Goal: Task Accomplishment & Management: Complete application form

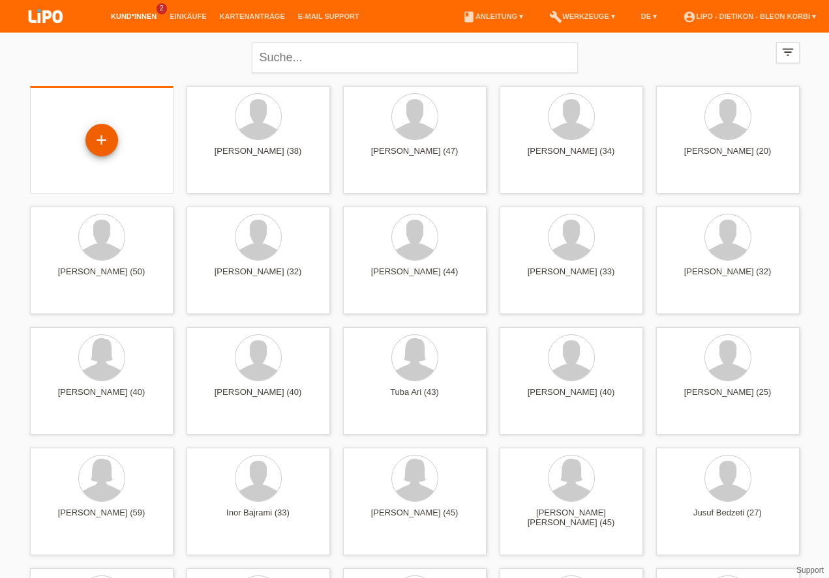
click at [113, 130] on div "+" at bounding box center [101, 140] width 31 height 22
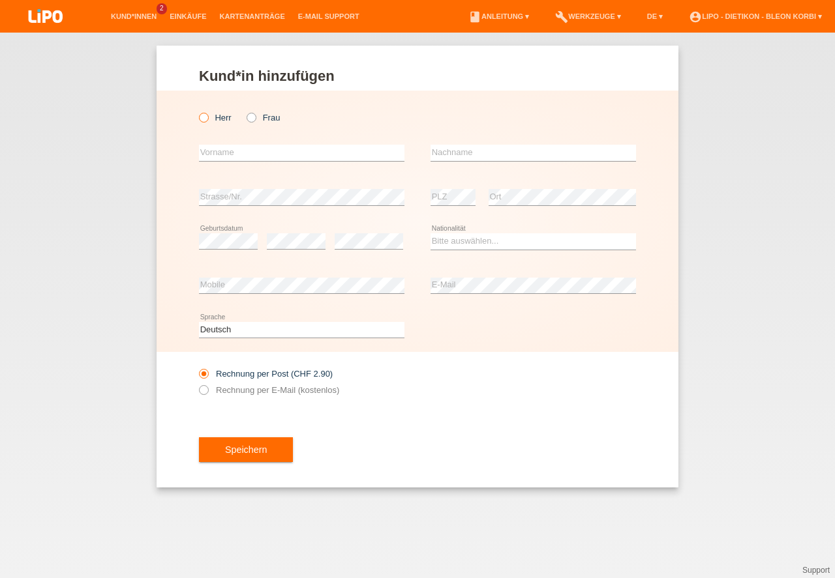
click at [207, 121] on input "Herr" at bounding box center [203, 117] width 8 height 8
radio input "true"
click at [212, 151] on input "text" at bounding box center [301, 153] width 205 height 16
click at [480, 149] on input "text" at bounding box center [532, 153] width 205 height 16
click at [269, 147] on input "Erdal" at bounding box center [301, 153] width 205 height 16
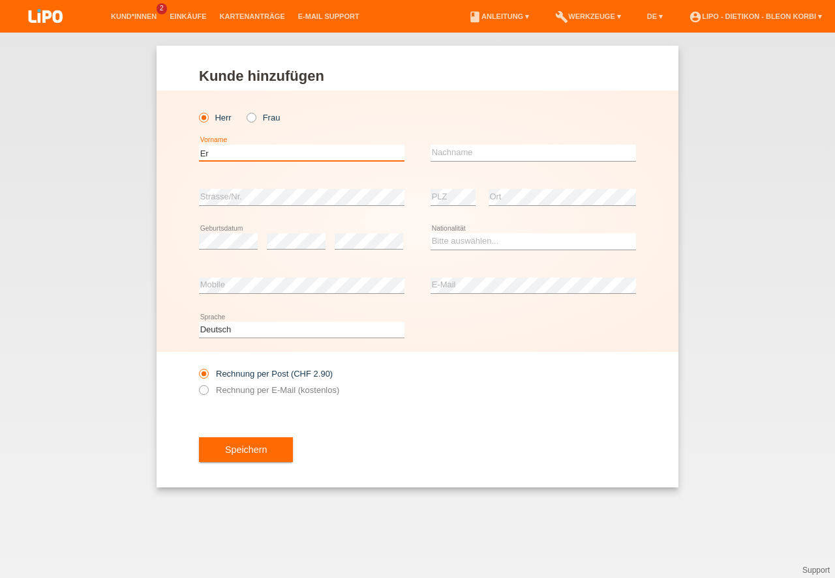
type input "E"
type input "a"
type input "Aydin"
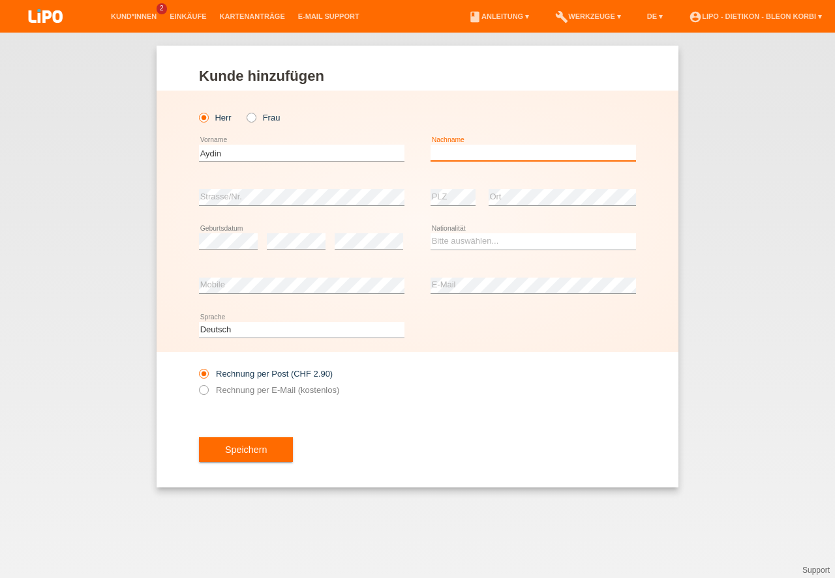
click at [457, 151] on input "text" at bounding box center [532, 153] width 205 height 16
type input "Erdal"
click at [314, 187] on div "error Strasse/Nr." at bounding box center [301, 197] width 205 height 44
click at [307, 167] on div "Aydin error Vorname" at bounding box center [301, 153] width 205 height 44
click at [297, 142] on div "Aydin error Vorname" at bounding box center [301, 153] width 205 height 44
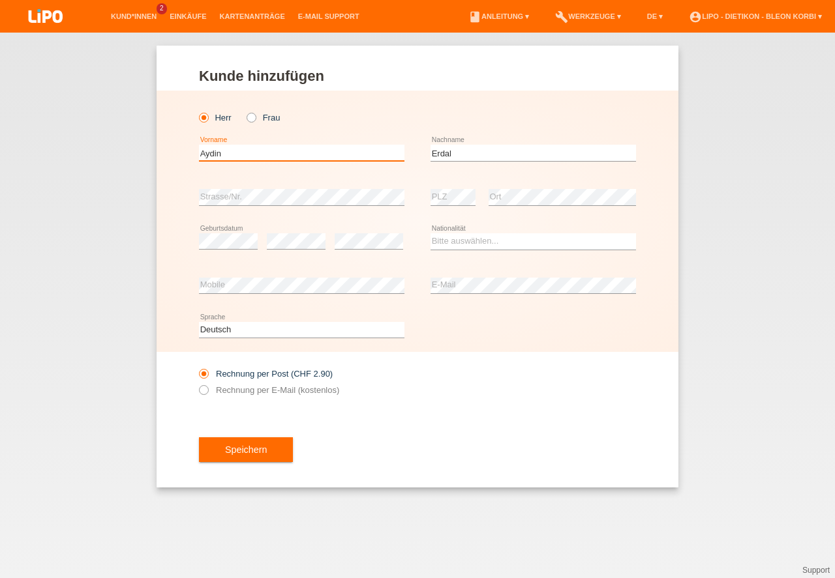
click at [292, 148] on input "Aydin" at bounding box center [301, 153] width 205 height 16
type input "Erdal"
drag, startPoint x: 522, startPoint y: 140, endPoint x: 512, endPoint y: 153, distance: 16.2
click at [520, 143] on div "Erdal error Nachname" at bounding box center [532, 153] width 205 height 44
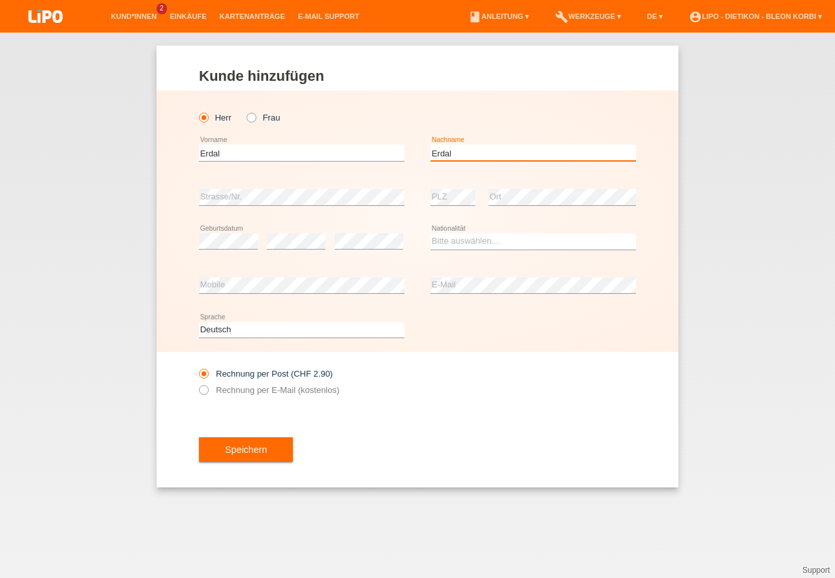
click at [512, 153] on input "Erdal" at bounding box center [532, 153] width 205 height 16
type input "Aydin"
click at [470, 247] on select "Bitte auswählen... Schweiz Deutschland Liechtenstein Österreich ------------ Af…" at bounding box center [532, 241] width 205 height 16
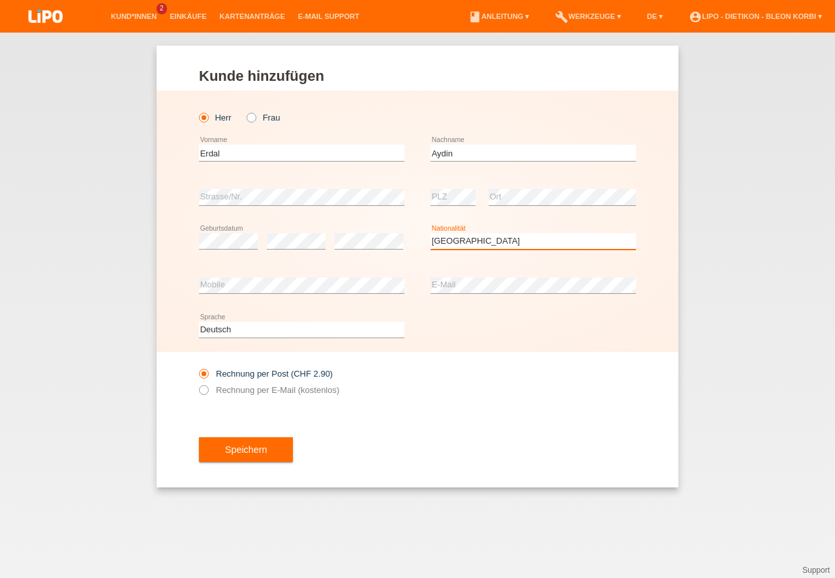
click at [0, 0] on option "Suriname" at bounding box center [0, 0] width 0 height 0
drag, startPoint x: 644, startPoint y: 375, endPoint x: 595, endPoint y: 211, distance: 170.9
click at [0, 0] on option "Bitte auswählen..." at bounding box center [0, 0] width 0 height 0
select select "TR"
click at [0, 0] on option "Türkei" at bounding box center [0, 0] width 0 height 0
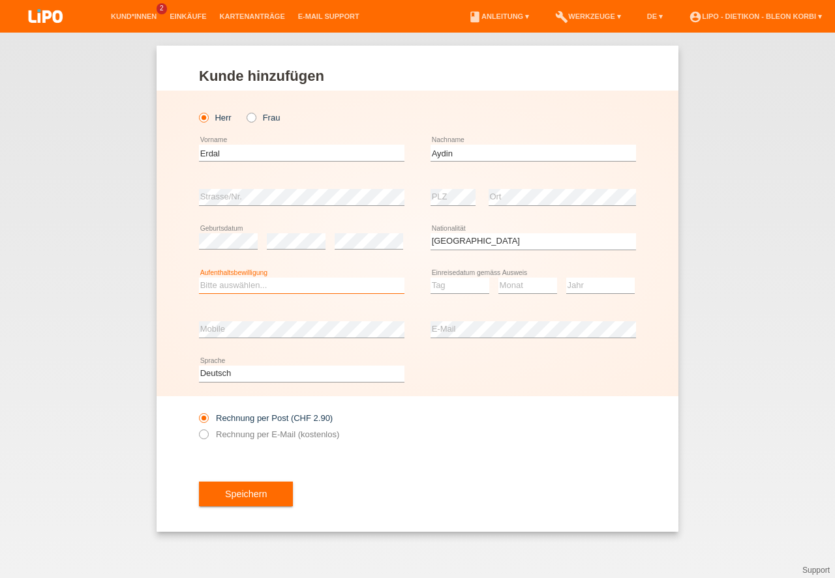
click at [295, 281] on select "Bitte auswählen... C B B - Flüchtlingsstatus Andere" at bounding box center [301, 286] width 205 height 16
click at [292, 291] on select "Bitte auswählen... C B B - Flüchtlingsstatus Andere" at bounding box center [301, 286] width 205 height 16
select select "C"
click at [0, 0] on option "C" at bounding box center [0, 0] width 0 height 0
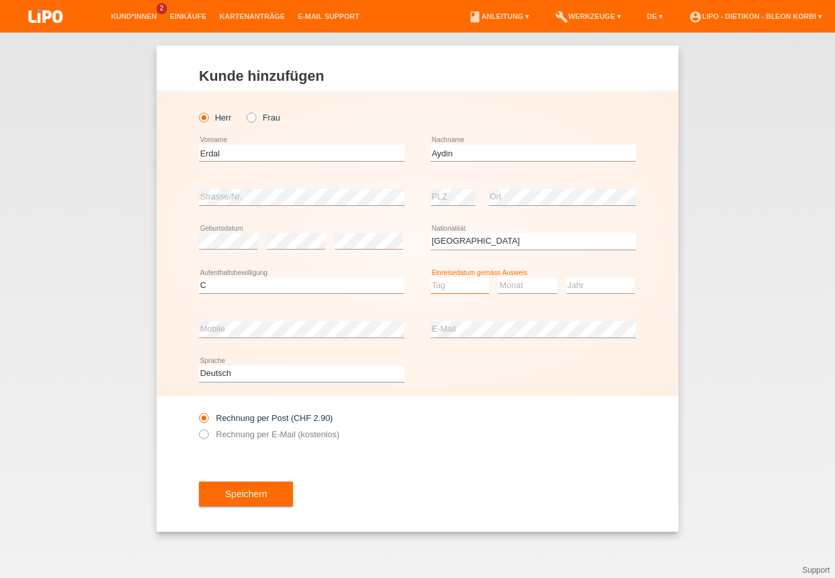
click at [455, 292] on select "Tag 01 02 03 04 05 06 07 08 09 10 11" at bounding box center [459, 286] width 59 height 16
select select "01"
click at [0, 0] on option "01" at bounding box center [0, 0] width 0 height 0
click at [515, 281] on select "Monat 01 02 03 04 05 06 07 08 09 10 11" at bounding box center [527, 286] width 59 height 16
select select "12"
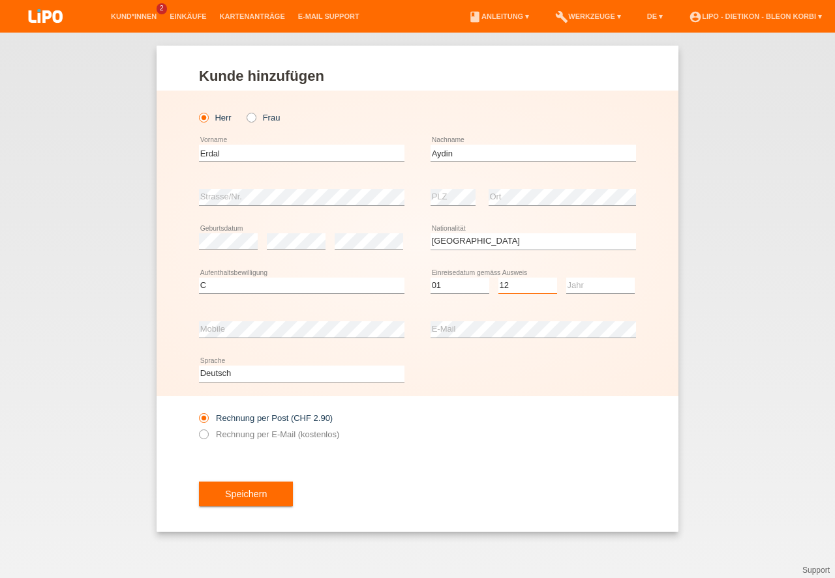
click at [0, 0] on option "12" at bounding box center [0, 0] width 0 height 0
click at [578, 281] on select "Jahr 2025 2024 2023 2022 2021 2020 2019 2018 2017 2016 2015 2014 2013 2012 2011…" at bounding box center [600, 286] width 68 height 16
select select "1998"
click at [0, 0] on option "1998" at bounding box center [0, 0] width 0 height 0
drag, startPoint x: 493, startPoint y: 482, endPoint x: 309, endPoint y: 480, distance: 183.9
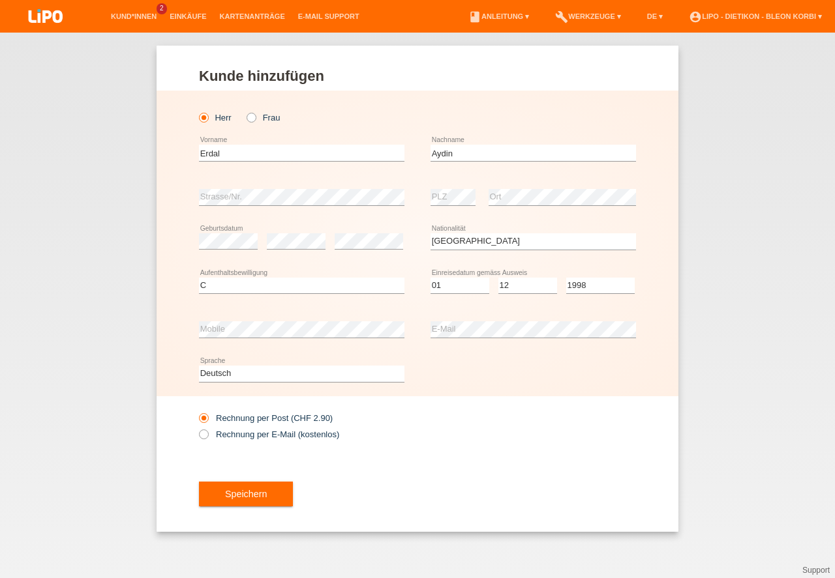
click at [490, 481] on div "Speichern" at bounding box center [417, 495] width 437 height 76
click at [293, 491] on button "Speichern" at bounding box center [246, 494] width 94 height 25
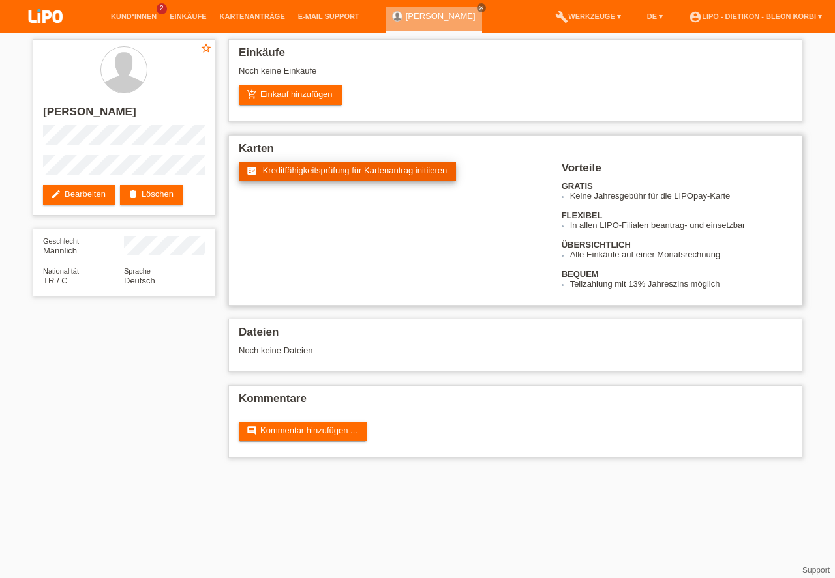
click at [323, 177] on link "fact_check Kreditfähigkeitsprüfung für Kartenantrag initiieren" at bounding box center [347, 172] width 217 height 20
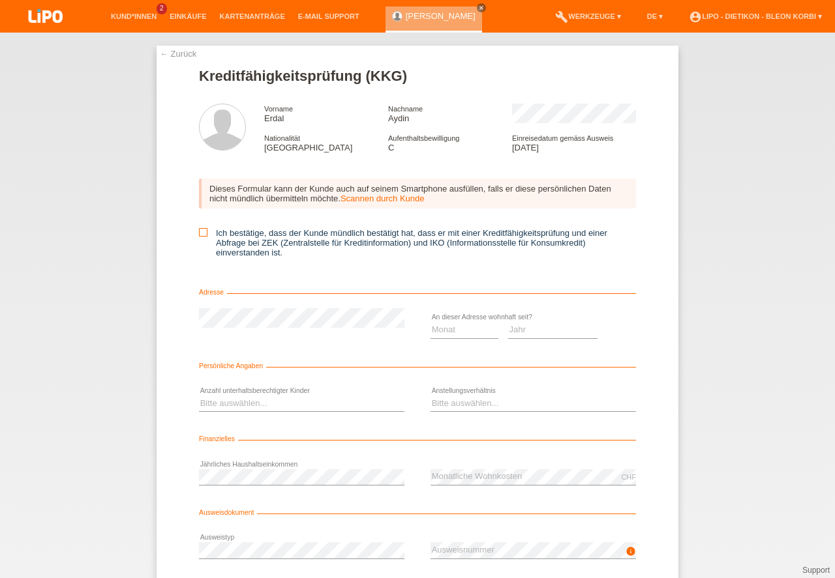
click at [209, 232] on label "Ich bestätige, dass der Kunde mündlich bestätigt hat, dass er mit einer Kreditf…" at bounding box center [417, 242] width 437 height 29
click at [207, 232] on input "Ich bestätige, dass der Kunde mündlich bestätigt hat, dass er mit einer Kreditf…" at bounding box center [203, 232] width 8 height 8
checkbox input "true"
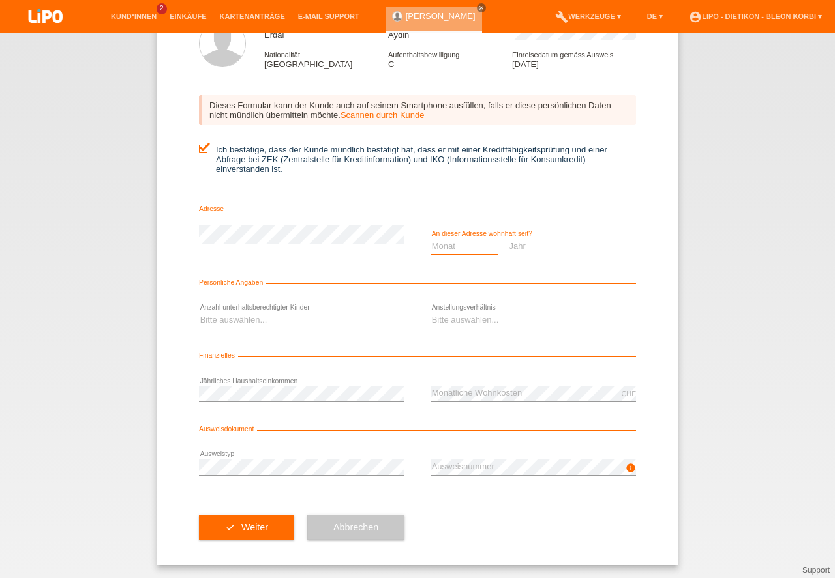
click at [437, 244] on select "Monat 01 02 03 04 05 06 07 08 09 10" at bounding box center [464, 247] width 68 height 16
click at [438, 245] on select "Monat 01 02 03 04 05 06 07 08 09 10" at bounding box center [464, 247] width 68 height 16
click at [340, 254] on div "Monat 01 02 03 04 05 06 07 08 09 10" at bounding box center [417, 247] width 437 height 44
click at [476, 247] on select "Monat 01 02 03 04 05 06 07 08 09 10" at bounding box center [464, 247] width 68 height 16
click at [453, 249] on select "Monat 01 02 03 04 05 06 07 08 09 10" at bounding box center [464, 247] width 68 height 16
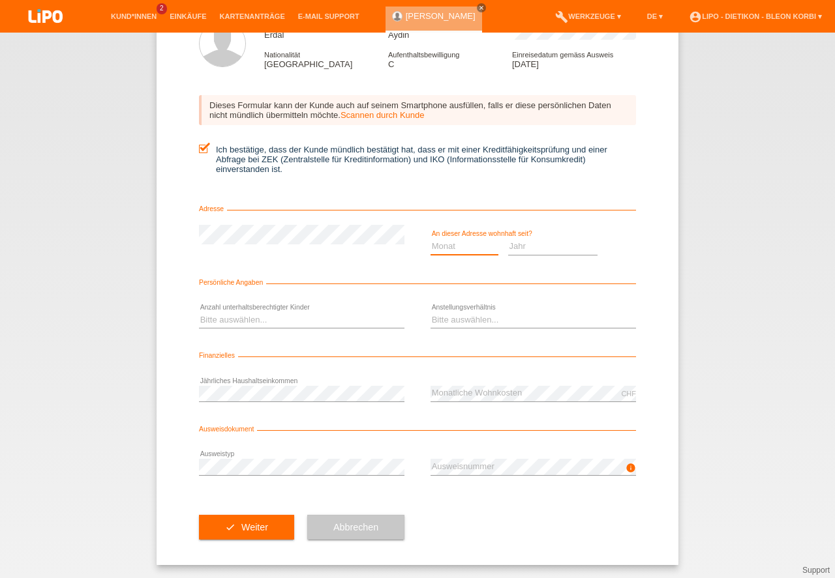
click at [483, 247] on select "Monat 01 02 03 04 05 06 07 08 09 10" at bounding box center [464, 247] width 68 height 16
drag, startPoint x: 449, startPoint y: 255, endPoint x: 454, endPoint y: 247, distance: 9.6
click at [452, 254] on div "Monat 01 02 03 04 05 06 07 08 09 10 11 12 error" at bounding box center [464, 247] width 68 height 44
click at [456, 244] on select "Monat 01 02 03 04 05 06 07 08 09 10" at bounding box center [464, 247] width 68 height 16
click at [456, 239] on select "Monat 01 02 03 04 05 06 07 08 09 10" at bounding box center [464, 247] width 68 height 16
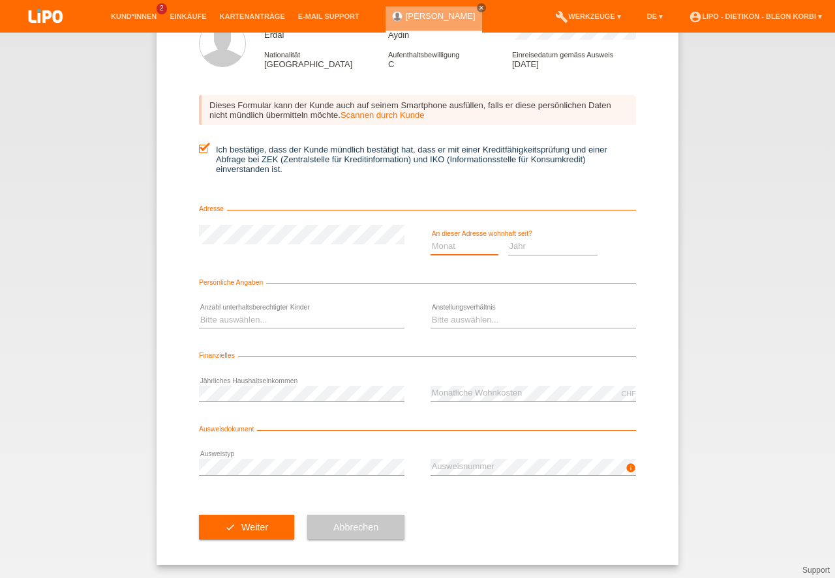
click at [443, 248] on select "Monat 01 02 03 04 05 06 07 08 09 10" at bounding box center [464, 247] width 68 height 16
click at [442, 251] on select "Monat 01 02 03 04 05 06 07 08 09 10" at bounding box center [464, 247] width 68 height 16
click at [449, 245] on select "Monat 01 02 03 04 05 06 07 08 09 10" at bounding box center [464, 247] width 68 height 16
click at [537, 239] on select "Jahr 2025 2024 2023 2022 2021 2020 2019 2018 2017 2016 2015 2014 2013 2012 2011…" at bounding box center [553, 247] width 90 height 16
click at [453, 250] on select "Monat 01 02 03 04 05 06 07 08 09 10" at bounding box center [464, 247] width 68 height 16
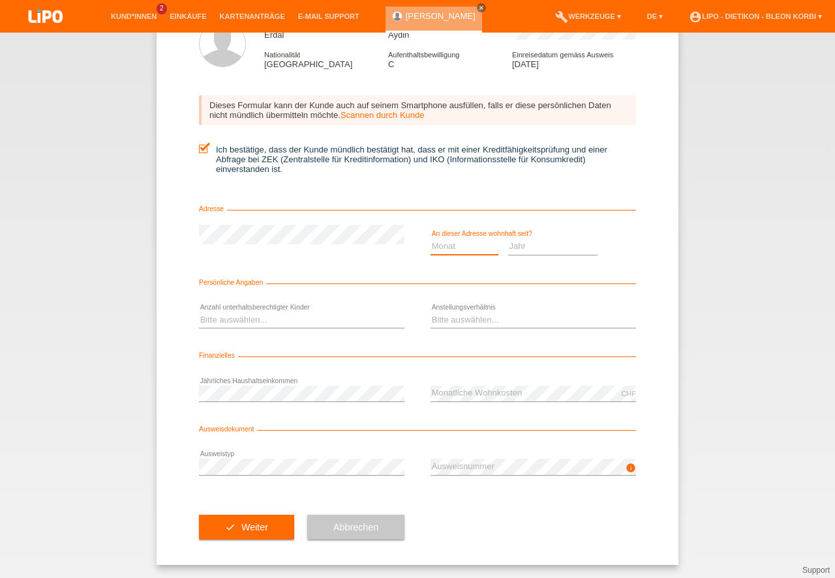
select select "04"
click at [0, 0] on option "04" at bounding box center [0, 0] width 0 height 0
click at [522, 249] on select "Jahr 2025 2024 2023 2022 2021 2020 2019 2018 2017 2016 2015 2014 2013 2012 2011…" at bounding box center [553, 247] width 90 height 16
select select "2019"
click at [0, 0] on option "2019" at bounding box center [0, 0] width 0 height 0
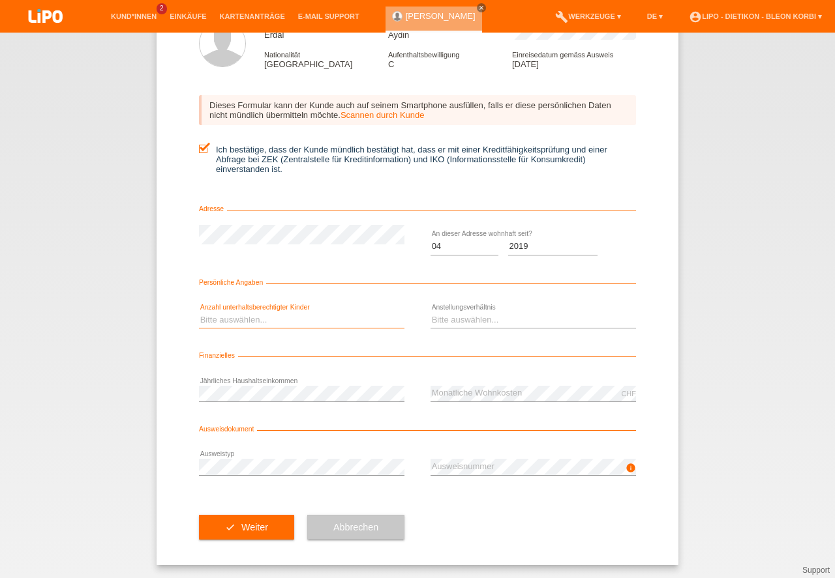
click at [265, 320] on select "Bitte auswählen... 0 1 2 3 4 5 6 7 8 9" at bounding box center [301, 320] width 205 height 16
drag, startPoint x: 271, startPoint y: 317, endPoint x: 279, endPoint y: 316, distance: 8.6
click at [272, 317] on select "Bitte auswählen... 0 1 2 3 4 5 6 7 8 9" at bounding box center [301, 320] width 205 height 16
click at [382, 315] on select "Bitte auswählen... 0 1 2 3 4 5 6 7 8 9" at bounding box center [301, 320] width 205 height 16
click at [382, 316] on select "Bitte auswählen... 0 1 2 3 4 5 6 7 8 9" at bounding box center [301, 320] width 205 height 16
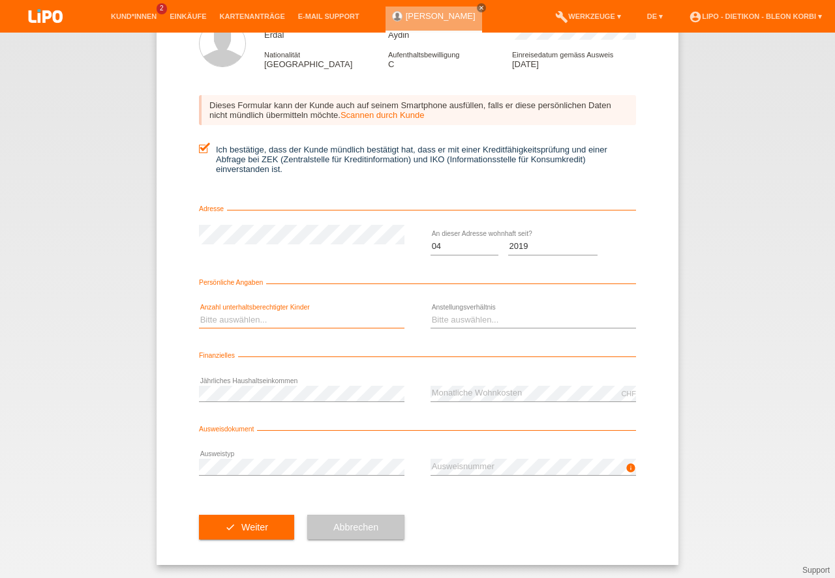
select select "1"
click at [0, 0] on option "1" at bounding box center [0, 0] width 0 height 0
click at [466, 319] on select "Bitte auswählen... Unbefristet Befristet Lehrling/Student Pensioniert Nicht arb…" at bounding box center [532, 320] width 205 height 16
click at [0, 0] on option "Bitte auswählen..." at bounding box center [0, 0] width 0 height 0
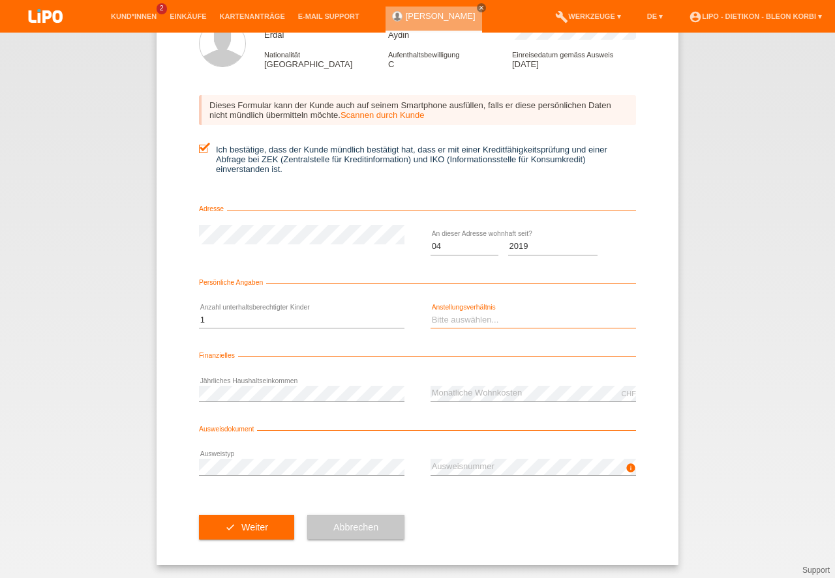
select select "UNLIMITED"
click at [0, 0] on option "Unbefristet" at bounding box center [0, 0] width 0 height 0
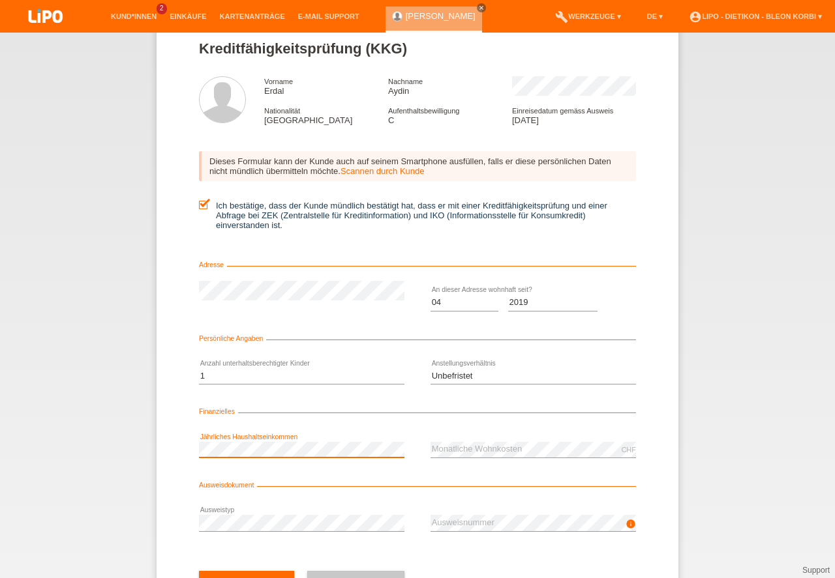
scroll to position [0, 0]
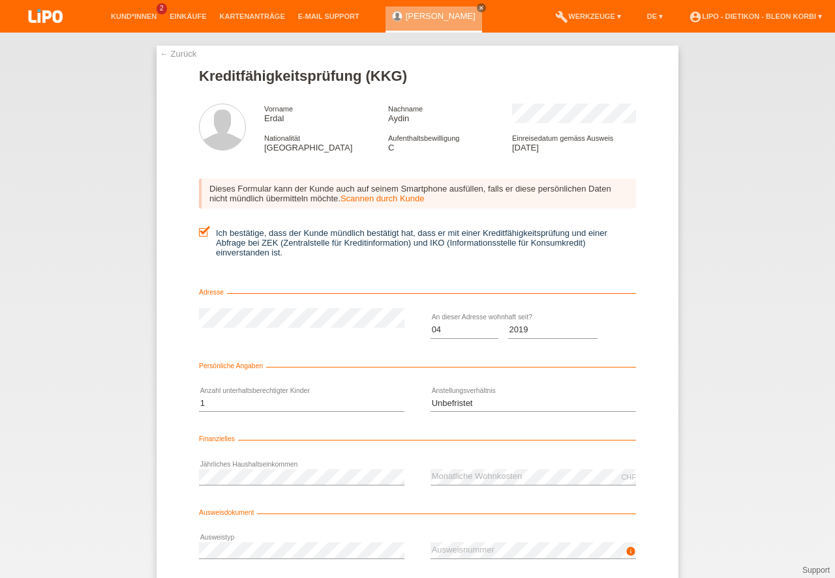
drag, startPoint x: 260, startPoint y: 122, endPoint x: 273, endPoint y: 125, distance: 13.4
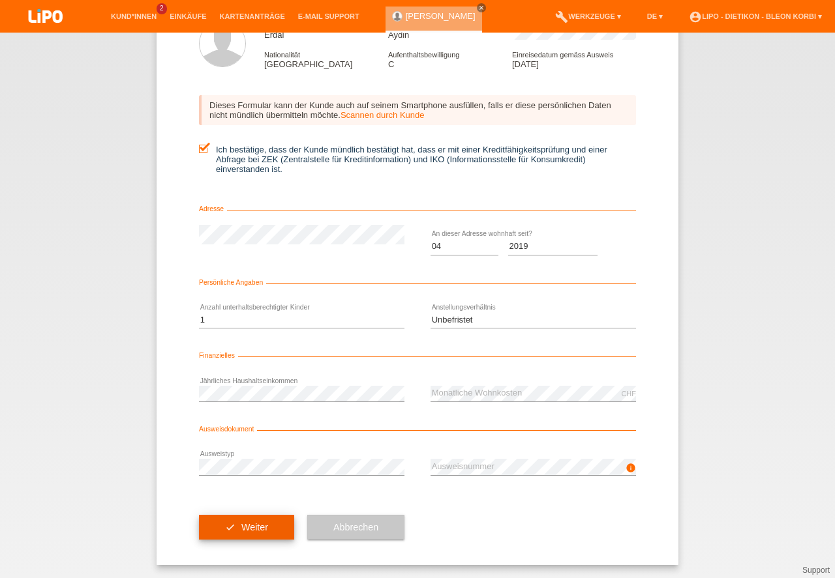
click at [235, 520] on button "check Weiter" at bounding box center [246, 527] width 95 height 25
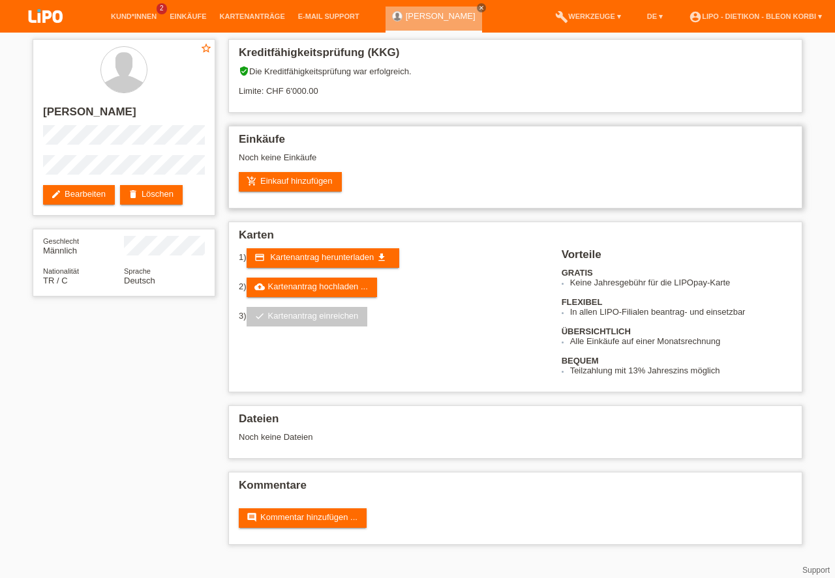
click at [541, 171] on div "Noch keine Einkäufe" at bounding box center [515, 163] width 553 height 20
click at [385, 143] on h2 "Einkäufe" at bounding box center [515, 143] width 553 height 20
click at [326, 187] on link "add_shopping_cart Einkauf hinzufügen" at bounding box center [290, 182] width 103 height 20
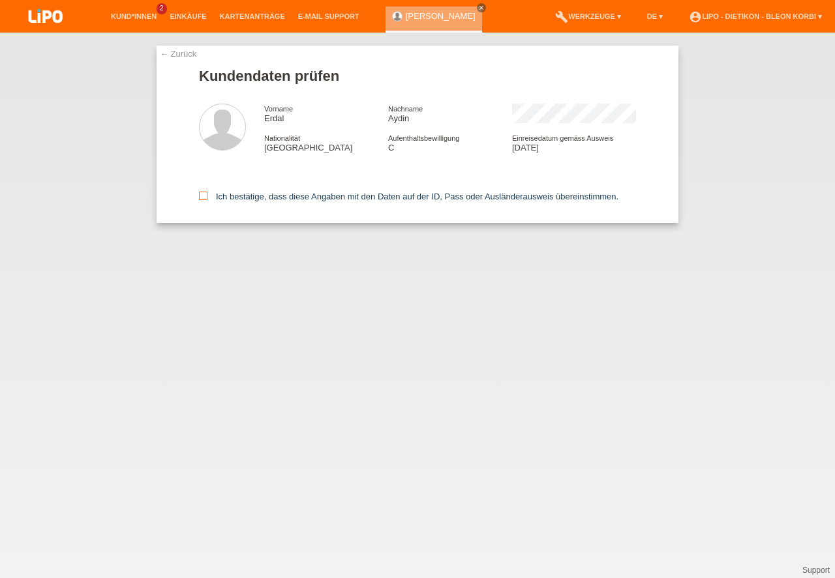
click at [226, 200] on label "Ich bestätige, dass diese Angaben mit den Daten auf der ID, Pass oder Ausländer…" at bounding box center [408, 197] width 419 height 10
click at [207, 200] on input "Ich bestätige, dass diese Angaben mit den Daten auf der ID, Pass oder Ausländer…" at bounding box center [203, 196] width 8 height 8
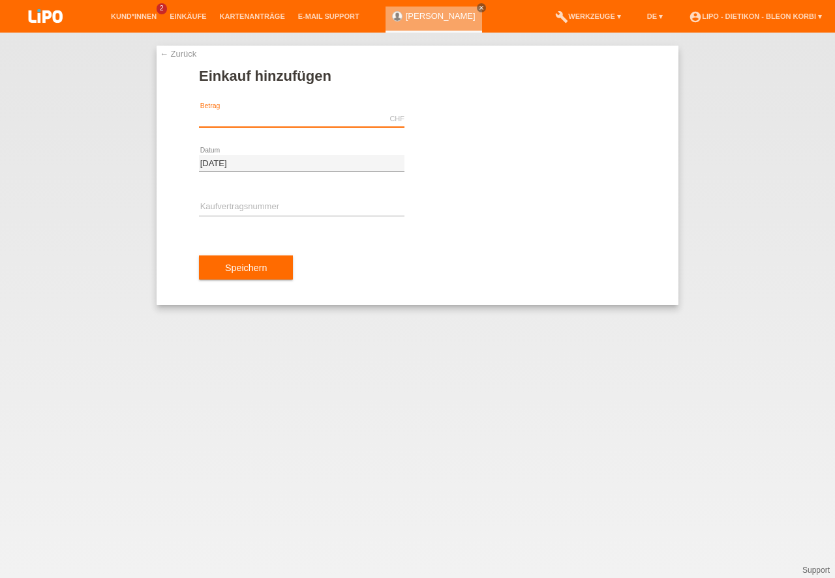
click at [221, 124] on input "text" at bounding box center [301, 119] width 205 height 16
type input "2195.10"
drag, startPoint x: 308, startPoint y: 199, endPoint x: 303, endPoint y: 207, distance: 10.3
drag, startPoint x: 303, startPoint y: 207, endPoint x: 286, endPoint y: 237, distance: 34.5
click at [290, 216] on input "text" at bounding box center [301, 208] width 205 height 16
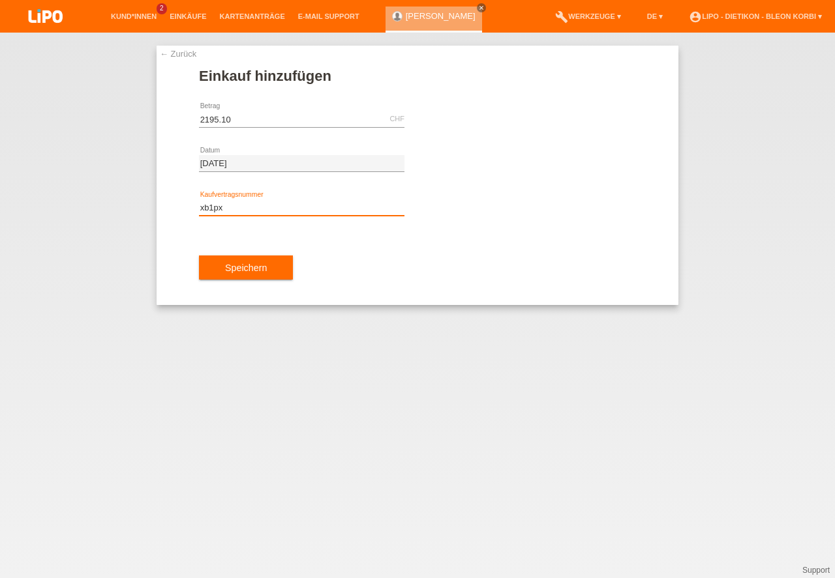
type input "xb1pxg"
click at [243, 205] on input "xb1pxg" at bounding box center [301, 208] width 205 height 16
type input "XB1PXG"
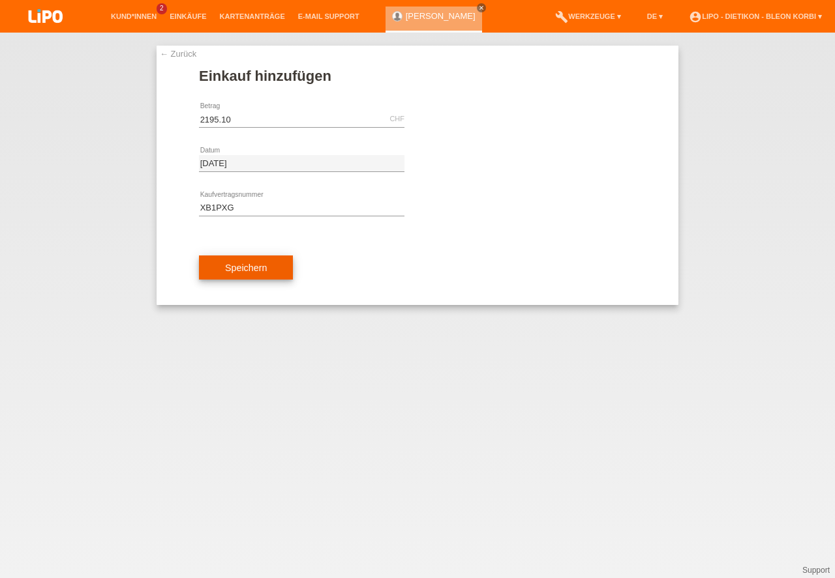
click at [262, 265] on button "Speichern" at bounding box center [246, 268] width 94 height 25
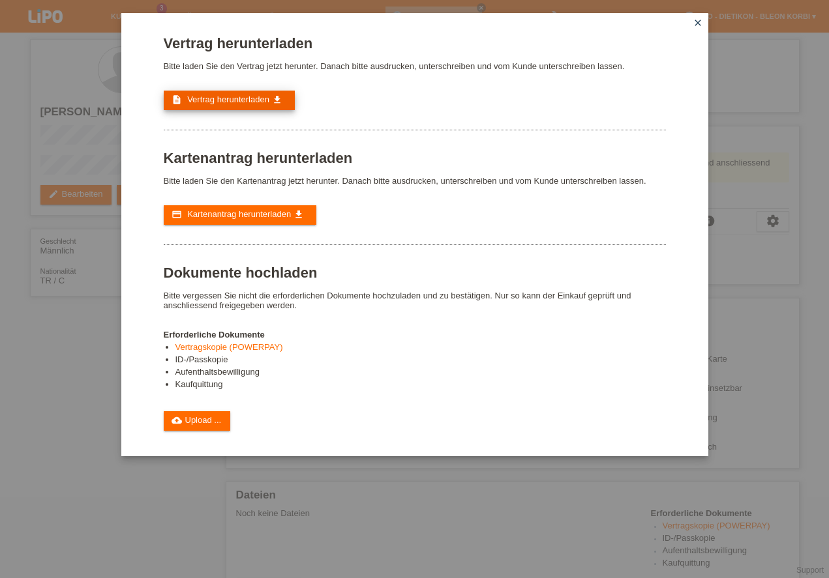
click at [258, 99] on span "Vertrag herunterladen" at bounding box center [228, 100] width 82 height 10
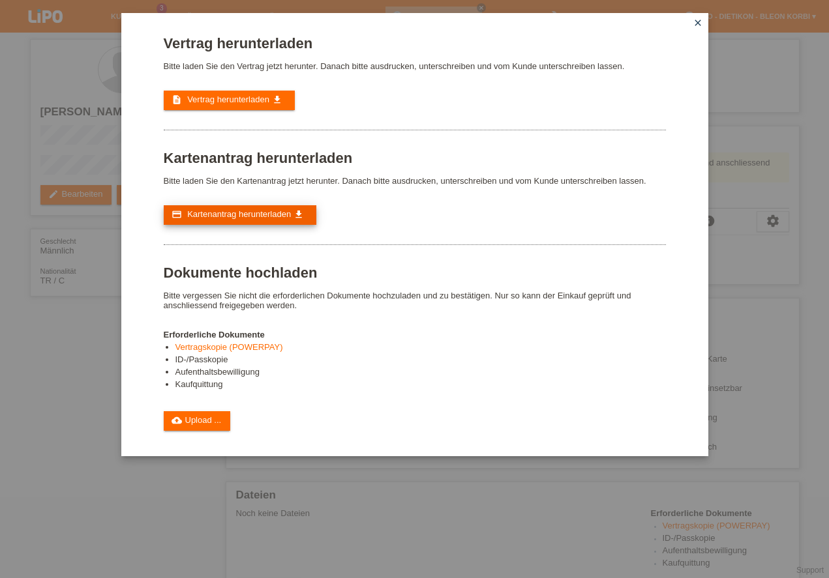
click at [268, 224] on link "credit_card Kartenantrag herunterladen get_app" at bounding box center [240, 215] width 153 height 20
click at [697, 28] on link "close" at bounding box center [697, 23] width 17 height 15
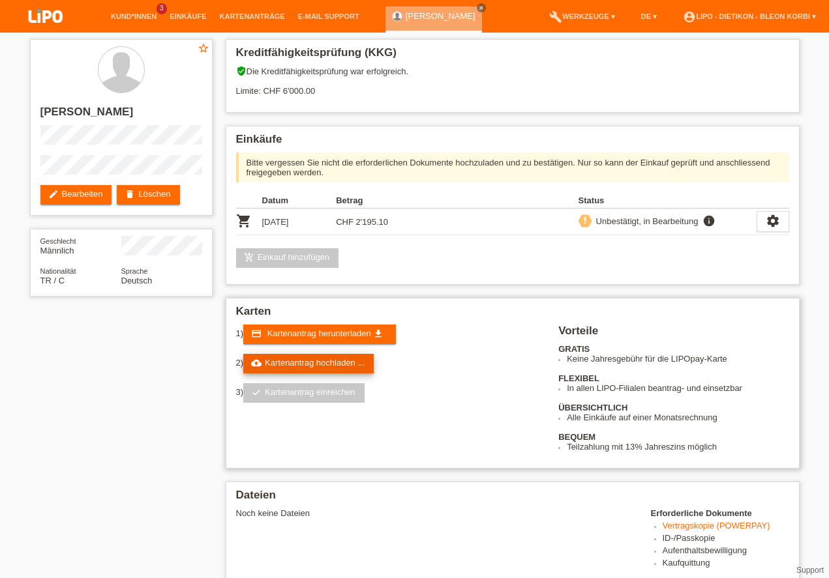
click at [340, 361] on link "cloud_upload Kartenantrag hochladen ..." at bounding box center [308, 364] width 130 height 20
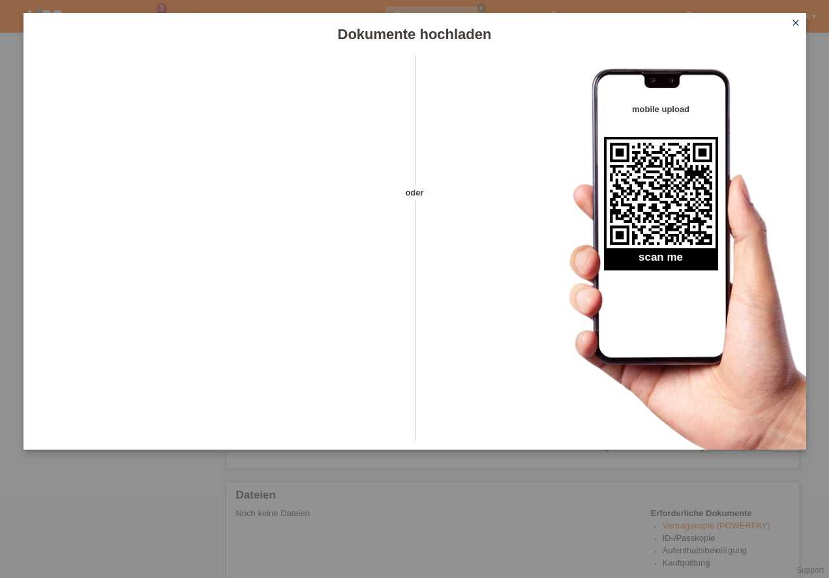
click at [798, 22] on icon "close" at bounding box center [795, 23] width 10 height 10
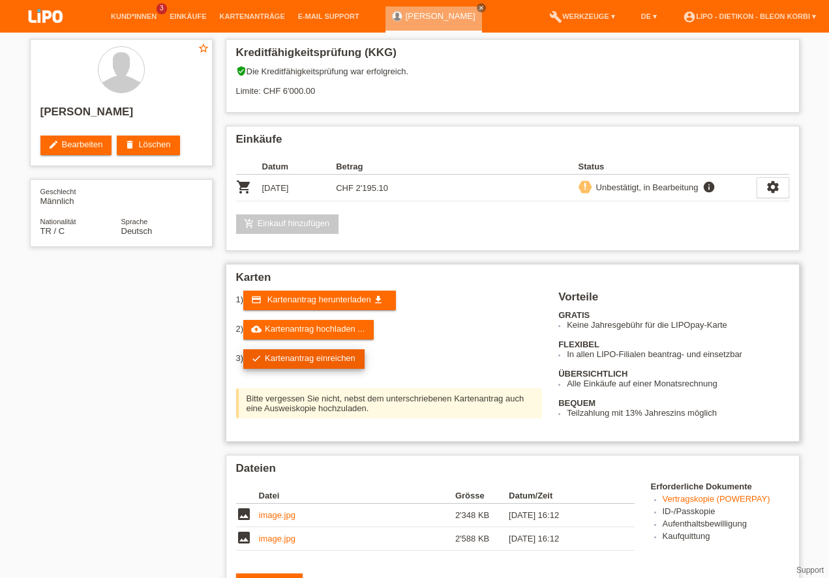
click at [342, 359] on link "check Kartenantrag einreichen" at bounding box center [303, 360] width 121 height 20
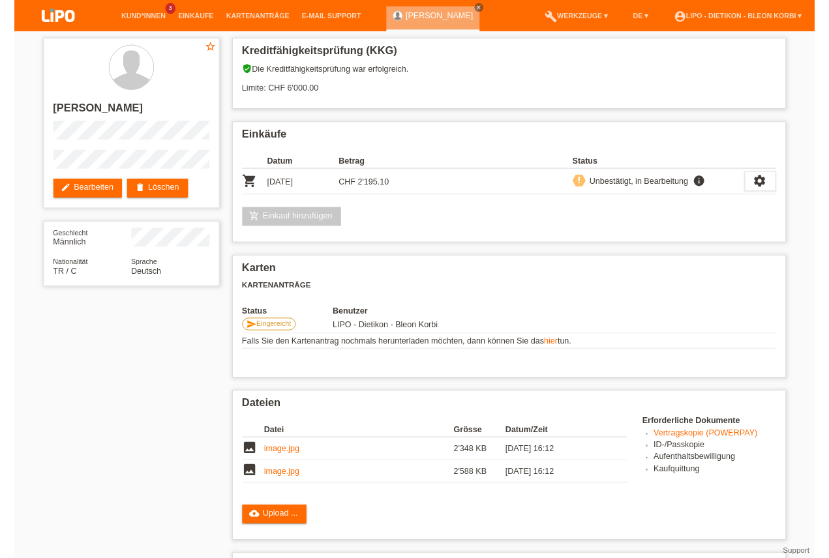
scroll to position [211, 0]
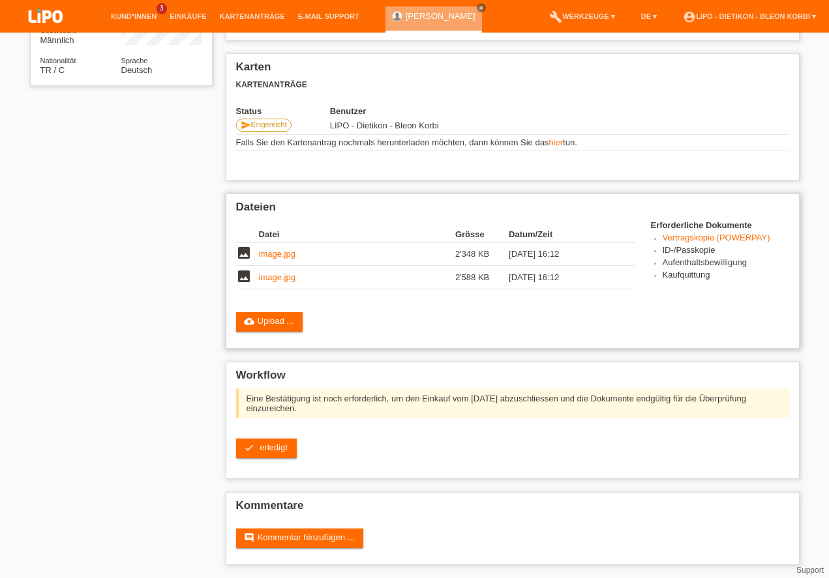
click at [280, 250] on link "image.jpg" at bounding box center [277, 254] width 37 height 10
click at [278, 279] on link "image.jpg" at bounding box center [277, 278] width 37 height 10
click at [262, 329] on link "cloud_upload Upload ..." at bounding box center [269, 322] width 67 height 20
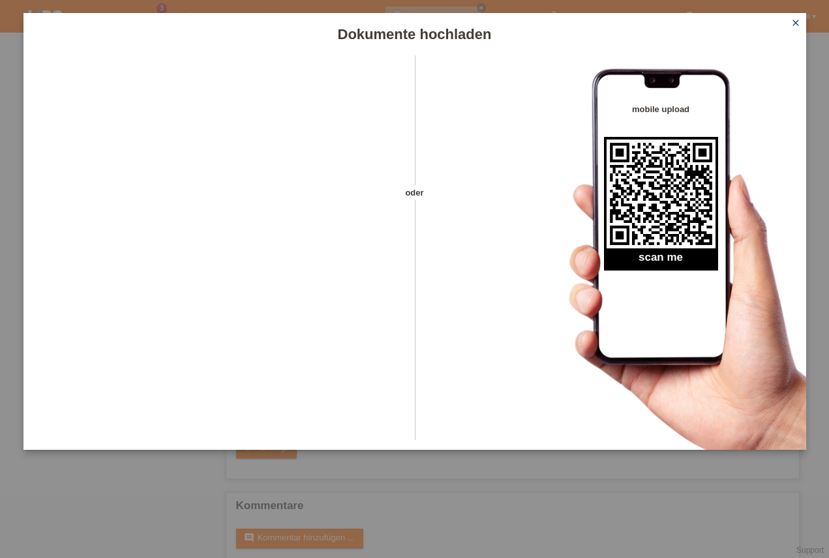
click at [796, 19] on icon "close" at bounding box center [795, 23] width 10 height 10
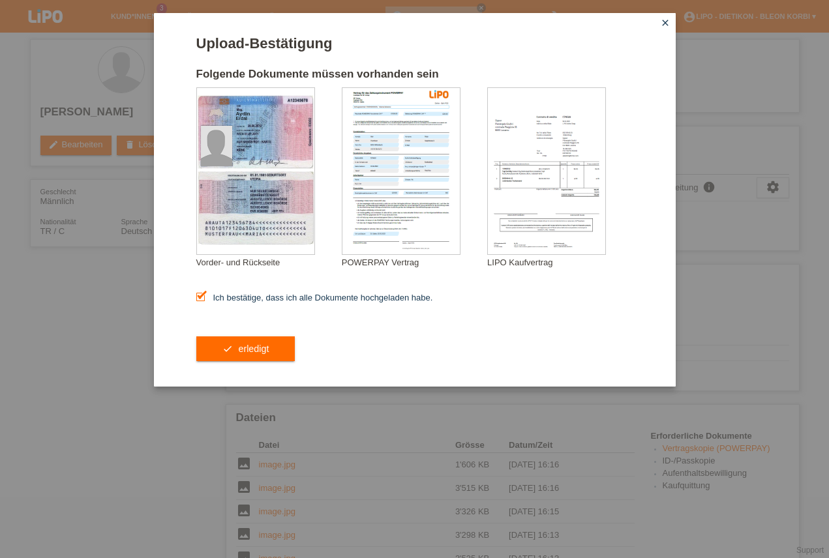
click at [233, 341] on button "check erledigt" at bounding box center [245, 349] width 99 height 25
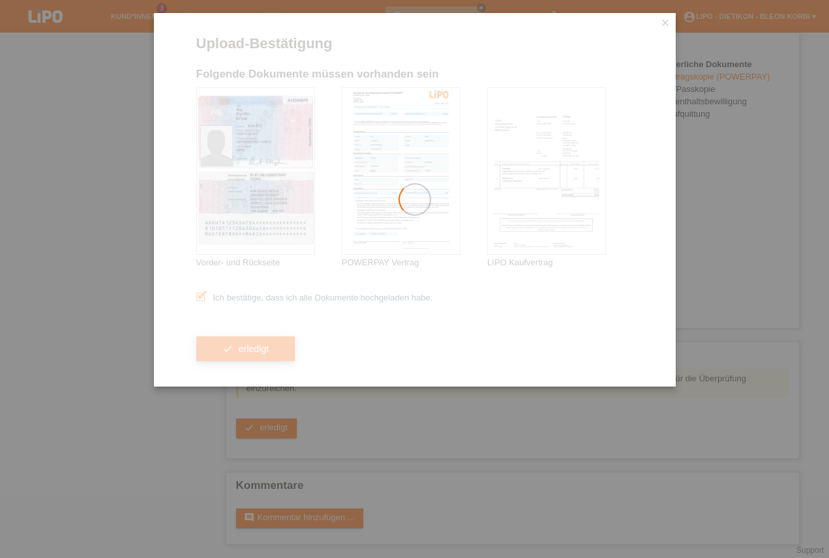
scroll to position [372, 0]
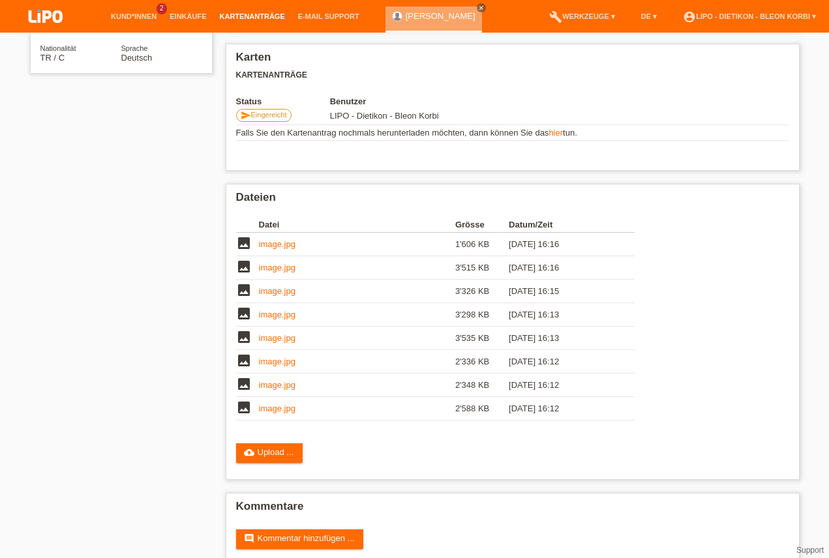
scroll to position [58, 0]
click at [775, 24] on li "account_circle LIPO - Dietikon - Bleon Korbi ▾" at bounding box center [749, 16] width 146 height 33
click at [42, 11] on img at bounding box center [45, 17] width 65 height 35
